Goal: Check status

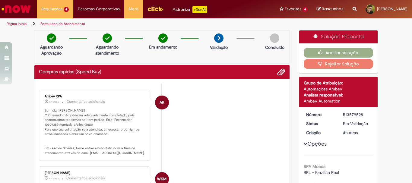
click at [214, 119] on li "AR Ambev RPA 3h atrás 3 horas atrás Comentários adicionais Bom dia, [PERSON_NAM…" at bounding box center [162, 125] width 246 height 71
click at [222, 98] on li "AR Ambev RPA 4h atrás 4 horas atrás Comentários adicionais Bom dia, [PERSON_NAM…" at bounding box center [162, 125] width 246 height 71
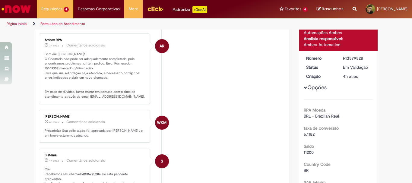
scroll to position [26, 0]
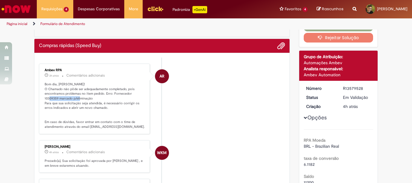
drag, startPoint x: 61, startPoint y: 98, endPoint x: 91, endPoint y: 99, distance: 29.6
click at [90, 99] on p "Bom dia, [PERSON_NAME]! O Chamado não pôde ser adequadamente completado, pois e…" at bounding box center [95, 105] width 101 height 47
click at [93, 99] on p "Bom dia, [PERSON_NAME]! O Chamado não pôde ser adequadamente completado, pois e…" at bounding box center [95, 105] width 101 height 47
click at [178, 104] on li "AR Ambev RPA 3h atrás 3 horas atrás Comentários adicionais Bom dia, [PERSON_NAM…" at bounding box center [162, 99] width 246 height 71
